Goal: Check status

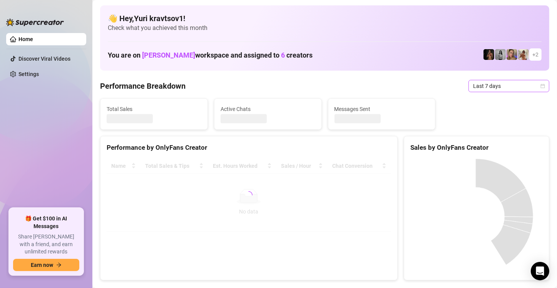
click at [512, 86] on span "Last 7 days" at bounding box center [509, 86] width 72 height 12
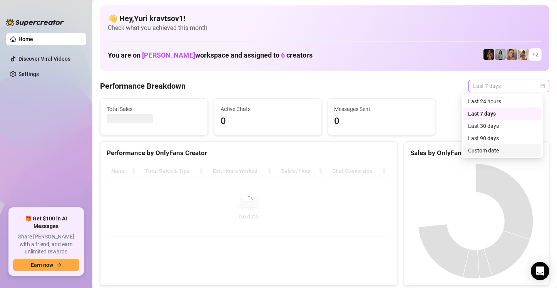
click at [497, 149] on div "Custom date" at bounding box center [502, 151] width 68 height 8
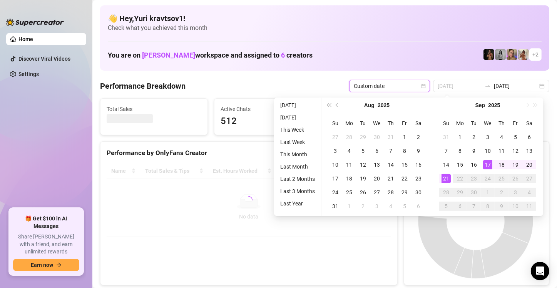
click at [445, 178] on div "21" at bounding box center [445, 178] width 9 height 9
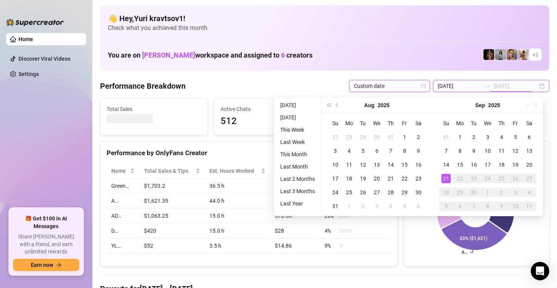
type input "[DATE]"
click at [445, 178] on div "21" at bounding box center [445, 178] width 9 height 9
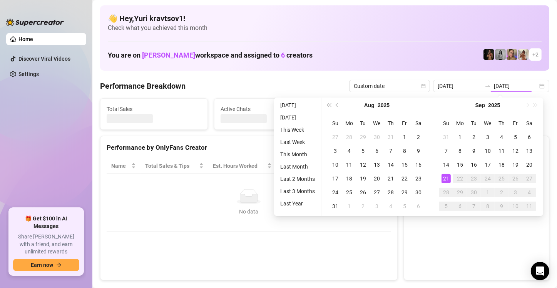
type input "[DATE]"
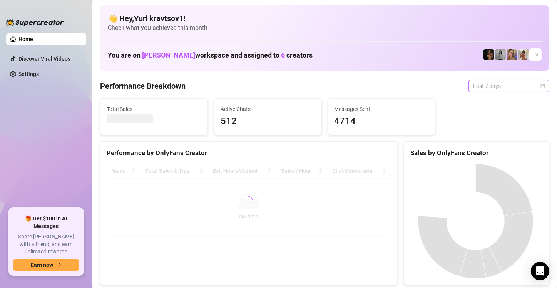
click at [497, 88] on span "Last 7 days" at bounding box center [509, 86] width 72 height 12
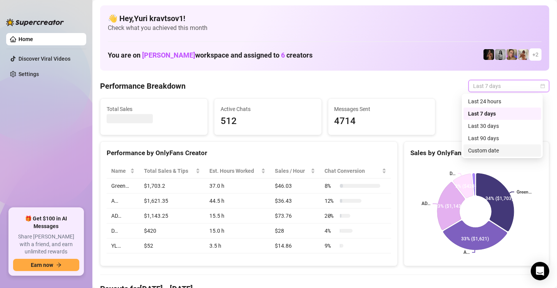
click at [489, 148] on div "Custom date" at bounding box center [502, 151] width 68 height 8
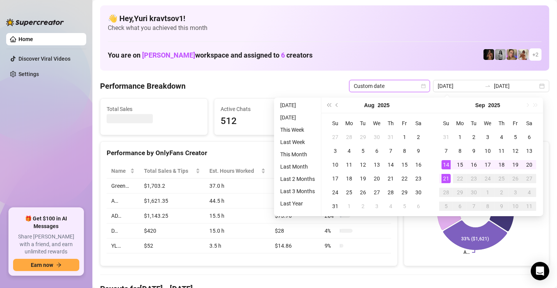
type input "[DATE]"
click at [444, 178] on div "21" at bounding box center [445, 178] width 9 height 9
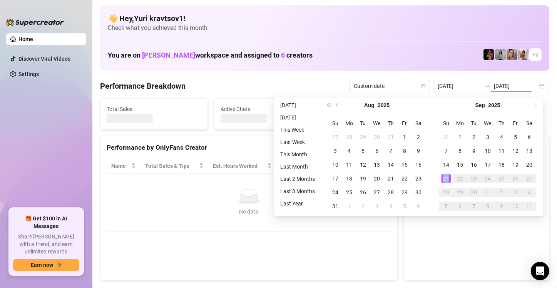
type input "[DATE]"
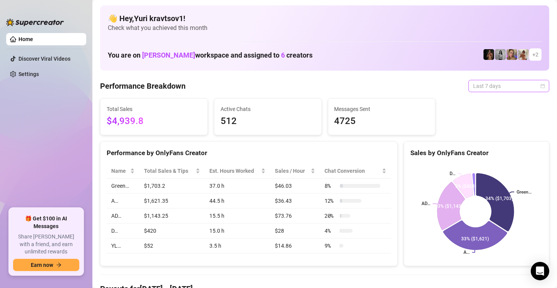
click at [483, 85] on span "Last 7 days" at bounding box center [509, 86] width 72 height 12
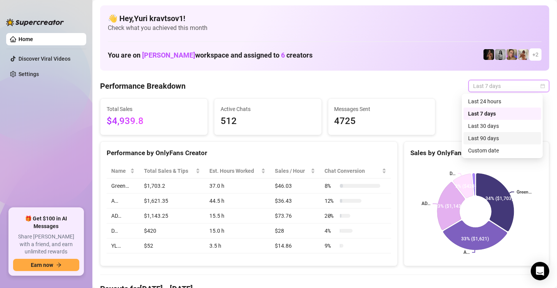
click at [493, 157] on div "Last 30 days Last 90 days Custom date Last 24 hours Last 7 days Last 30 days La…" at bounding box center [502, 126] width 81 height 65
click at [495, 151] on div "Custom date" at bounding box center [502, 151] width 68 height 8
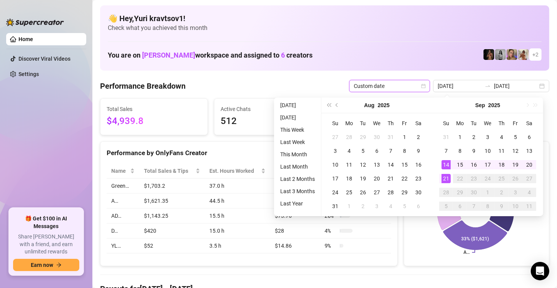
type input "[DATE]"
click at [449, 183] on div "21" at bounding box center [445, 178] width 9 height 9
click at [447, 182] on div "21" at bounding box center [445, 178] width 9 height 9
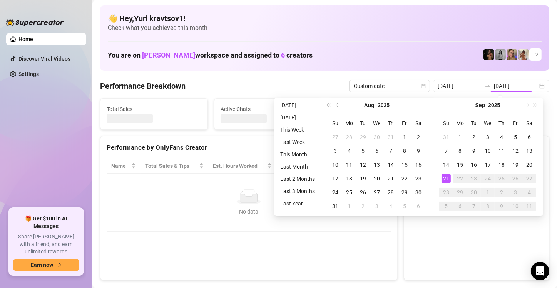
type input "[DATE]"
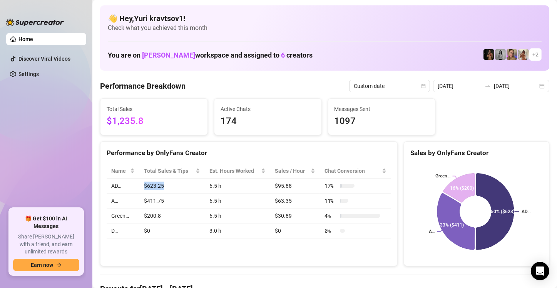
drag, startPoint x: 162, startPoint y: 186, endPoint x: 137, endPoint y: 185, distance: 25.8
click at [137, 185] on tr "AD… $623.25 6.5 h $95.88 17 %" at bounding box center [249, 186] width 284 height 15
drag, startPoint x: 162, startPoint y: 201, endPoint x: 125, endPoint y: 201, distance: 37.7
click at [125, 201] on tr "A… $411.75 6.5 h $63.35 11 %" at bounding box center [249, 201] width 284 height 15
click at [160, 216] on td "$200.8" at bounding box center [171, 216] width 65 height 15
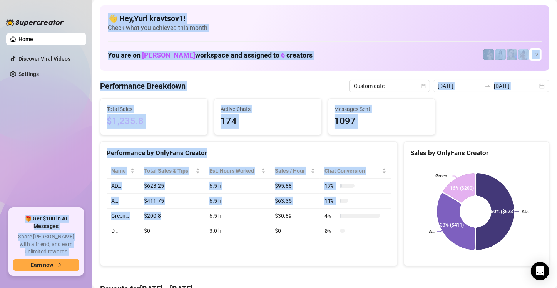
drag, startPoint x: 159, startPoint y: 216, endPoint x: 77, endPoint y: 212, distance: 82.8
click at [77, 212] on div "Home Discover Viral Videos Settings 🎁 Get $100 in AI Messages Share Izzy with a…" at bounding box center [278, 144] width 557 height 288
click at [182, 210] on td "$200.8" at bounding box center [171, 216] width 65 height 15
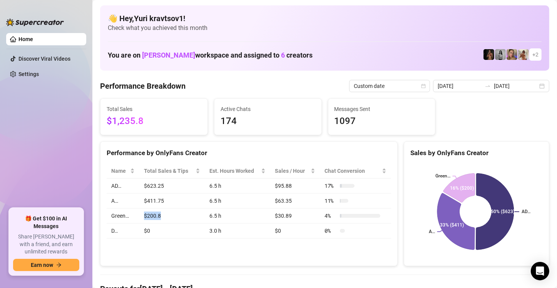
drag, startPoint x: 158, startPoint y: 216, endPoint x: 136, endPoint y: 214, distance: 22.4
click at [132, 215] on tr "Green… $200.8 6.5 h $30.89 4 %" at bounding box center [249, 216] width 284 height 15
drag, startPoint x: 161, startPoint y: 200, endPoint x: 124, endPoint y: 201, distance: 37.3
click at [124, 201] on tr "A… $411.75 6.5 h $63.35 11 %" at bounding box center [249, 201] width 284 height 15
drag, startPoint x: 161, startPoint y: 185, endPoint x: 123, endPoint y: 185, distance: 38.1
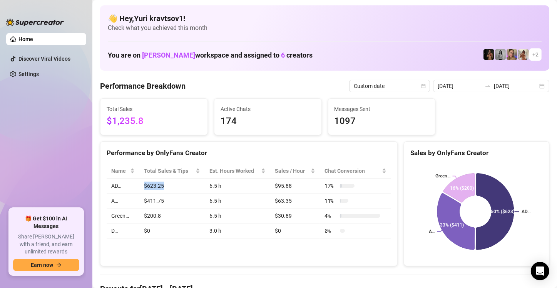
click at [123, 185] on tr "AD… $623.25 6.5 h $95.88 17 %" at bounding box center [249, 186] width 284 height 15
click at [188, 183] on td "$623.25" at bounding box center [171, 186] width 65 height 15
drag, startPoint x: 162, startPoint y: 185, endPoint x: 133, endPoint y: 188, distance: 29.1
click at [133, 188] on tr "AD… $623.25 6.5 h $95.88 17 %" at bounding box center [249, 186] width 284 height 15
drag, startPoint x: 162, startPoint y: 201, endPoint x: 132, endPoint y: 203, distance: 29.7
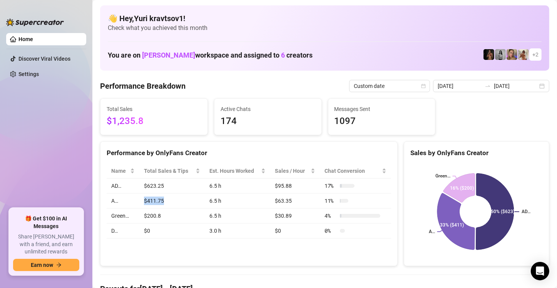
click at [124, 201] on tr "A… $411.75 6.5 h $63.35 11 %" at bounding box center [249, 201] width 284 height 15
drag, startPoint x: 159, startPoint y: 216, endPoint x: 124, endPoint y: 216, distance: 35.4
click at [124, 216] on tr "Green… $200.8 6.5 h $30.89 4 %" at bounding box center [249, 216] width 284 height 15
click at [150, 229] on td "$0" at bounding box center [171, 231] width 65 height 15
drag, startPoint x: 149, startPoint y: 230, endPoint x: 135, endPoint y: 230, distance: 13.9
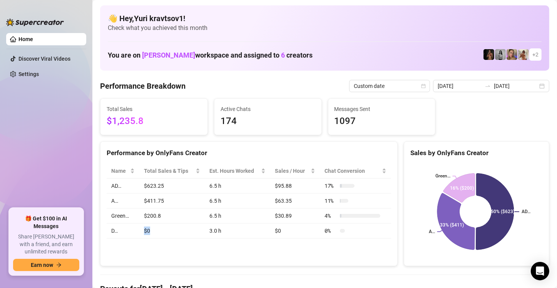
click at [135, 230] on tr "D… $0 3.0 h $0 0 %" at bounding box center [249, 231] width 284 height 15
click at [162, 217] on td "$200.8" at bounding box center [171, 216] width 65 height 15
drag, startPoint x: 159, startPoint y: 215, endPoint x: 147, endPoint y: 213, distance: 13.0
click at [120, 216] on tr "Green… $200.8 6.5 h $30.89 4 %" at bounding box center [249, 216] width 284 height 15
click at [162, 200] on td "$411.75" at bounding box center [171, 201] width 65 height 15
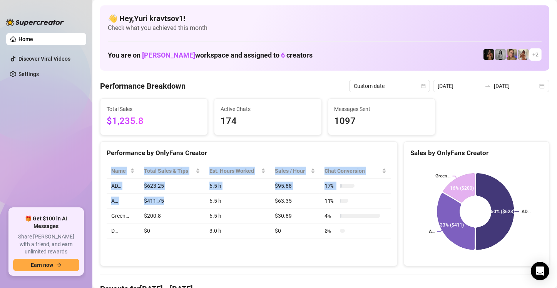
drag, startPoint x: 162, startPoint y: 200, endPoint x: 152, endPoint y: 195, distance: 11.4
click at [104, 205] on div "Name Total Sales & Tips Est. Hours Worked Sales / Hour Chat Conversion AD… $623…" at bounding box center [248, 201] width 297 height 87
drag, startPoint x: 202, startPoint y: 186, endPoint x: 187, endPoint y: 188, distance: 14.9
click at [201, 186] on tr "AD… $623.25 6.5 h $95.88 17 %" at bounding box center [249, 186] width 284 height 15
click at [167, 183] on td "$623.25" at bounding box center [171, 186] width 65 height 15
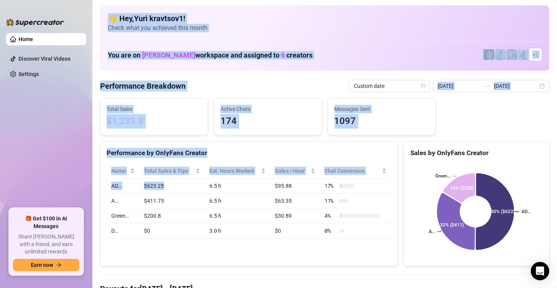
drag, startPoint x: 162, startPoint y: 185, endPoint x: 105, endPoint y: 21, distance: 173.3
click at [196, 56] on h1 "You are on Marko workspace and assigned to 6 creators" at bounding box center [210, 55] width 205 height 8
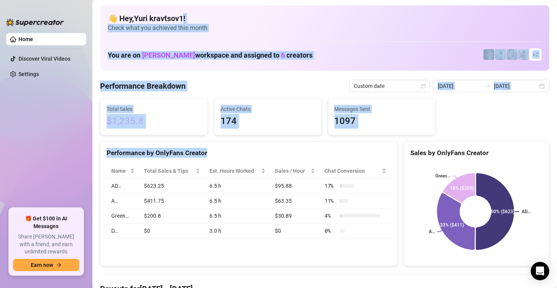
drag, startPoint x: 187, startPoint y: 17, endPoint x: 121, endPoint y: 238, distance: 230.8
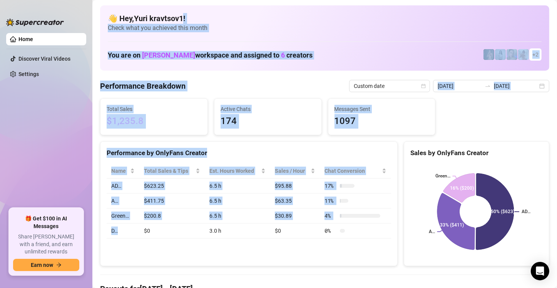
click at [132, 45] on div "👋 Hey, Yuri kravtsov1 ! Check what you achieved this month You are on Marko wor…" at bounding box center [324, 37] width 449 height 65
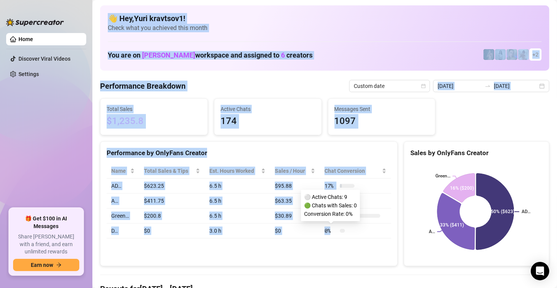
drag, startPoint x: 109, startPoint y: 17, endPoint x: 330, endPoint y: 232, distance: 308.7
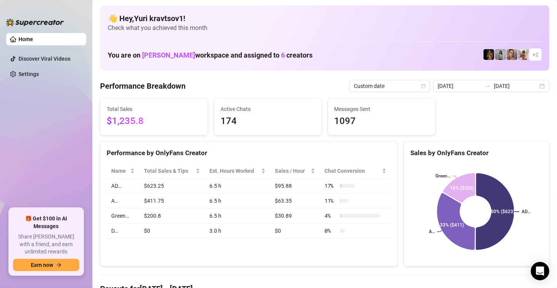
click at [330, 244] on div "Name Total Sales & Tips Est. Hours Worked Sales / Hour Chat Conversion AD… $623…" at bounding box center [248, 201] width 297 height 87
